Goal: Task Accomplishment & Management: Use online tool/utility

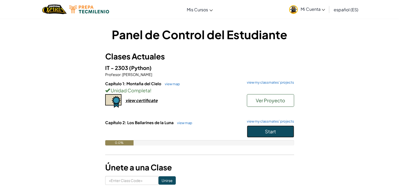
click at [265, 132] on span "Start" at bounding box center [270, 131] width 11 height 6
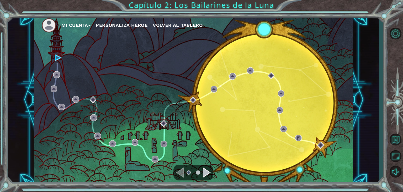
click at [208, 171] on div "Navigate to the next page" at bounding box center [207, 172] width 8 height 11
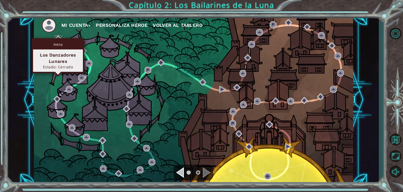
click at [60, 38] on img at bounding box center [58, 38] width 7 height 7
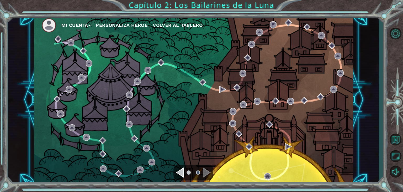
click at [178, 169] on div "Navigate to the previous page" at bounding box center [180, 172] width 8 height 11
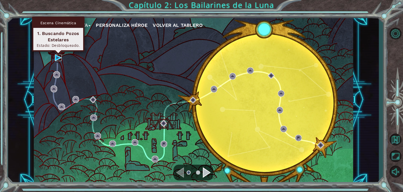
click at [56, 56] on img at bounding box center [58, 57] width 7 height 7
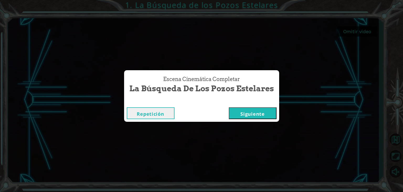
click at [254, 116] on button "Siguiente" at bounding box center [253, 113] width 48 height 12
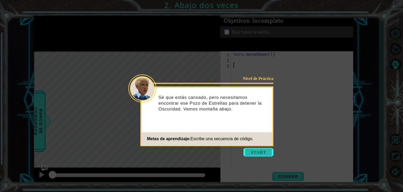
click at [251, 148] on button "Start" at bounding box center [259, 152] width 30 height 8
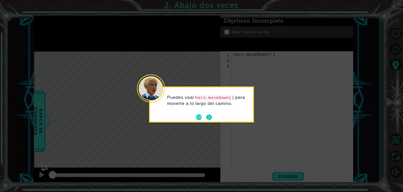
click at [210, 118] on button "Next" at bounding box center [209, 117] width 6 height 6
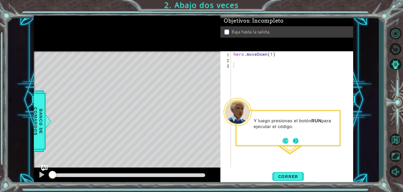
click at [295, 139] on button "Next" at bounding box center [296, 141] width 6 height 6
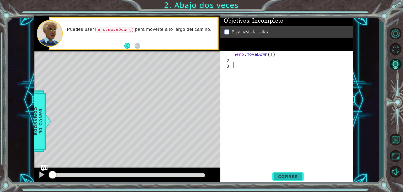
click at [287, 180] on button "Correr" at bounding box center [289, 176] width 32 height 13
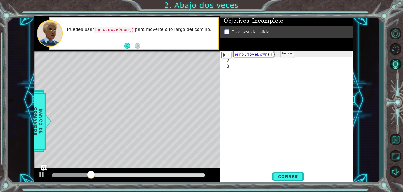
click at [272, 55] on div "hero . moveDown ( 1 )" at bounding box center [294, 114] width 122 height 127
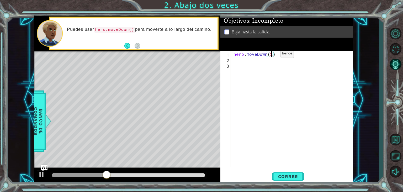
scroll to position [0, 2]
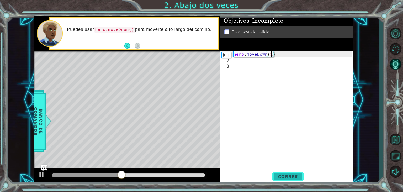
type textarea "hero.moveDown(2)"
click at [285, 171] on button "Correr" at bounding box center [289, 176] width 32 height 13
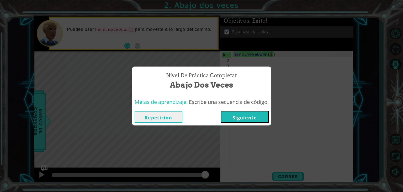
click at [238, 118] on button "Siguiente" at bounding box center [245, 117] width 48 height 12
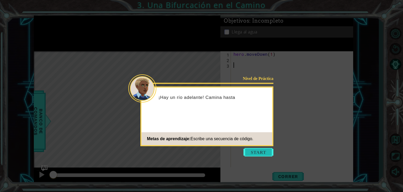
click at [262, 149] on button "Start" at bounding box center [259, 152] width 30 height 8
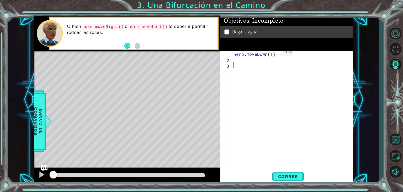
click at [271, 53] on div "hero . moveDown ( 1 )" at bounding box center [294, 114] width 122 height 127
type textarea "hero.moveDown(2)"
click at [243, 60] on div "hero . moveDown ( 2 )" at bounding box center [294, 114] width 122 height 127
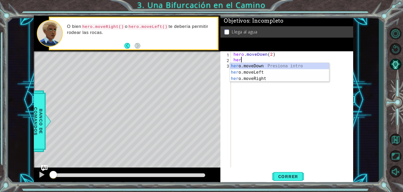
scroll to position [0, 0]
click at [251, 72] on div "her o.moveDown Presiona intro her o.moveLeft Presiona intro her o.moveRight Pre…" at bounding box center [279, 79] width 99 height 32
type textarea "hero.moveLeft(1)"
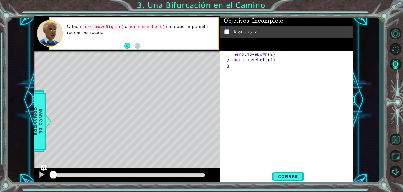
click at [246, 65] on div "hero . moveDown ( 2 ) hero . moveLeft ( 1 )" at bounding box center [294, 114] width 122 height 127
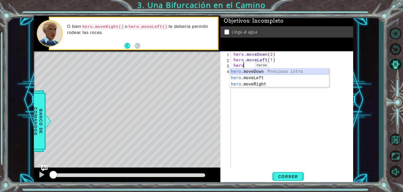
click at [247, 71] on div "hero .moveDown Presiona intro hero .moveLeft Presiona intro hero .moveRight Pre…" at bounding box center [279, 84] width 99 height 32
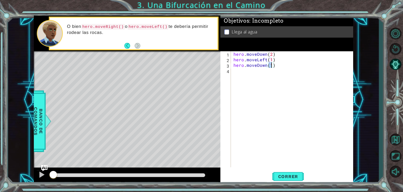
type textarea "hero.moveDown(1)"
click at [286, 184] on div "hero.moveDown(1) 1 2 3 4 hero . moveDown ( 2 ) hero . moveLeft ( 1 ) hero . mov…" at bounding box center [287, 117] width 133 height 133
click at [290, 176] on span "Correr" at bounding box center [288, 176] width 31 height 5
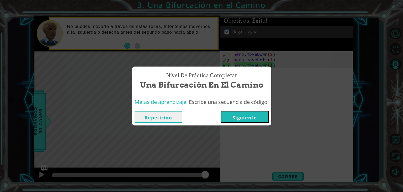
click at [256, 112] on button "Siguiente" at bounding box center [245, 117] width 48 height 12
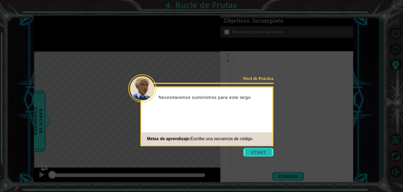
click at [257, 155] on button "Start" at bounding box center [259, 152] width 30 height 8
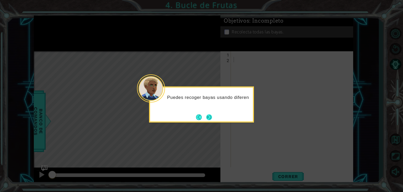
click at [212, 115] on button "Next" at bounding box center [209, 117] width 6 height 6
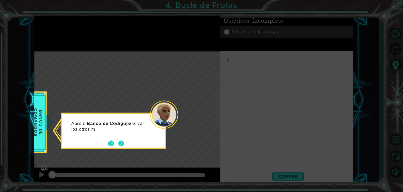
click at [120, 140] on button "Next" at bounding box center [121, 143] width 6 height 6
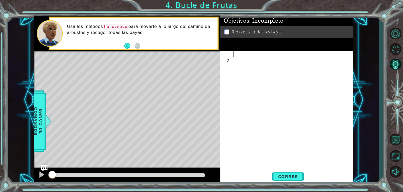
click at [233, 53] on div at bounding box center [294, 114] width 122 height 127
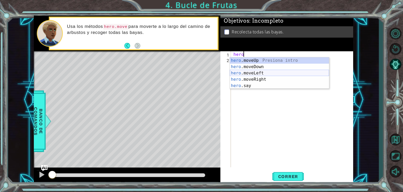
click at [255, 71] on div "hero .moveUp Presiona intro hero .moveDown Presiona intro hero .moveLeft Presio…" at bounding box center [279, 79] width 99 height 44
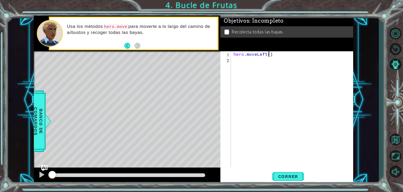
type textarea "hero.moveLeft(2)"
click at [236, 61] on div "hero . moveLeft ( 2 )" at bounding box center [294, 114] width 122 height 127
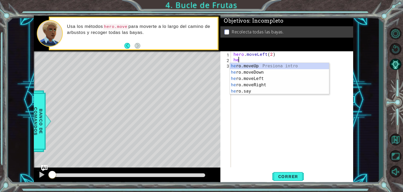
scroll to position [0, 0]
click at [255, 73] on div "hero .moveUp Presiona intro hero .moveDown Presiona intro hero .moveLeft Presio…" at bounding box center [279, 85] width 99 height 44
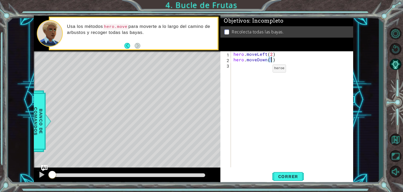
type textarea "hero.moveDown(2)"
click at [233, 66] on div "hero . moveLeft ( 2 ) hero . moveDown ( 2 )" at bounding box center [294, 114] width 122 height 127
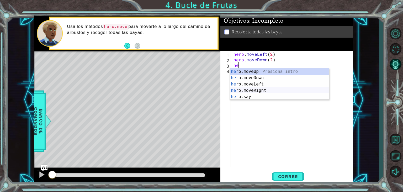
click at [254, 91] on div "he ro.moveUp Presiona intro he ro.moveDown Presiona intro he ro.moveLeft Presio…" at bounding box center [279, 90] width 99 height 44
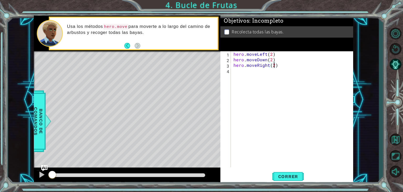
scroll to position [0, 2]
type textarea "hero.moveRight(2)"
click at [278, 174] on span "Correr" at bounding box center [288, 176] width 31 height 5
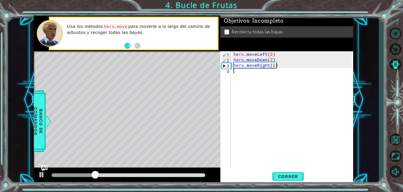
click at [233, 74] on div "hero . moveLeft ( 2 ) hero . moveDown ( 2 ) hero . moveRight ( 2 )" at bounding box center [294, 114] width 122 height 127
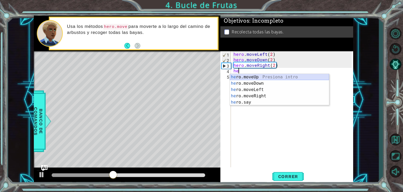
click at [254, 77] on div "he ro.moveUp Presiona intro he ro.moveDown Presiona intro he ro.moveLeft Presio…" at bounding box center [279, 96] width 99 height 44
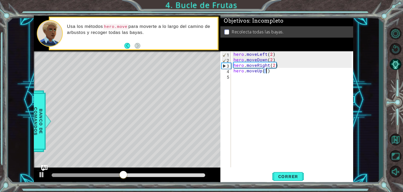
scroll to position [0, 2]
type textarea "hero.moveUp(1)"
click at [295, 175] on span "Correr" at bounding box center [288, 176] width 31 height 5
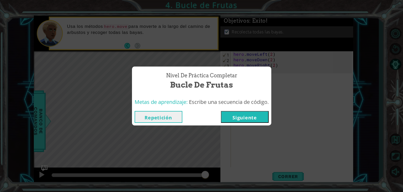
click at [243, 118] on button "Siguiente" at bounding box center [245, 117] width 48 height 12
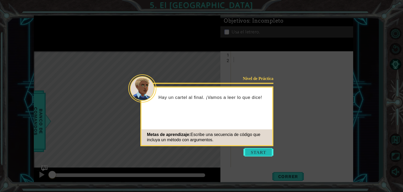
click at [248, 151] on button "Start" at bounding box center [259, 152] width 30 height 8
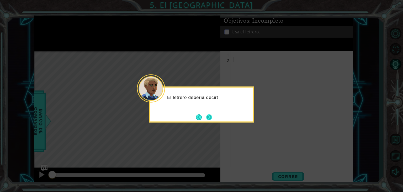
click at [212, 117] on button "Next" at bounding box center [209, 117] width 6 height 6
click at [209, 116] on button "Next" at bounding box center [209, 116] width 9 height 9
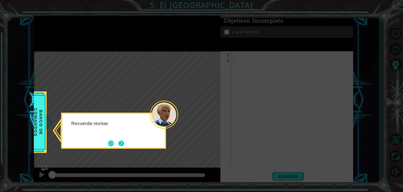
click at [123, 142] on button "Next" at bounding box center [121, 143] width 6 height 6
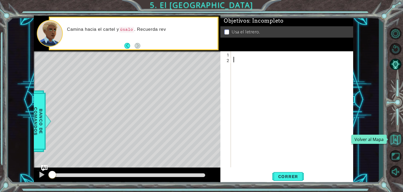
click at [393, 141] on button "Volver al Mapa" at bounding box center [395, 139] width 15 height 15
